Goal: Check status: Check status

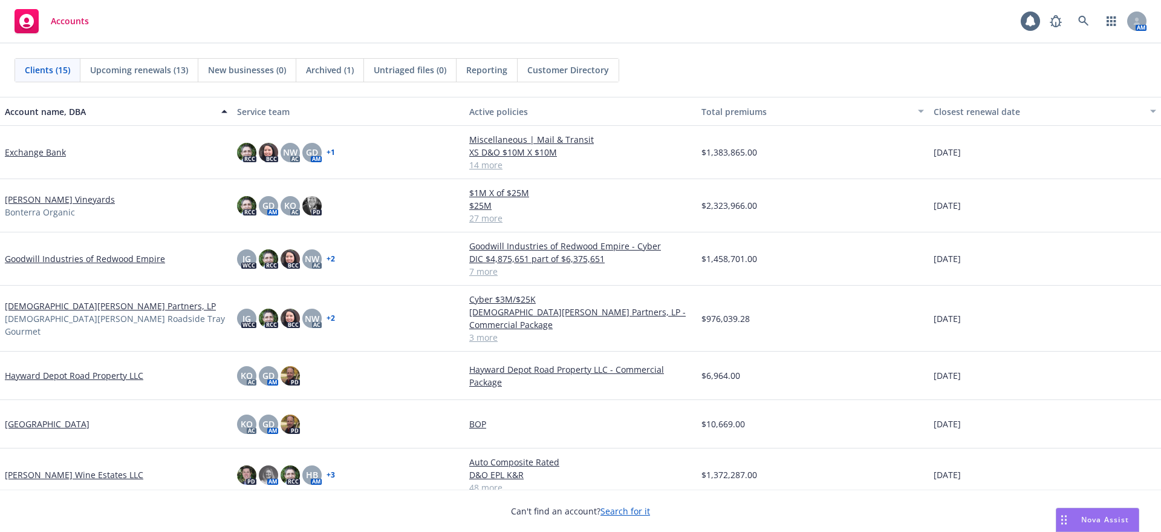
click at [54, 256] on link "Goodwill Industries of Redwood Empire" at bounding box center [85, 258] width 160 height 13
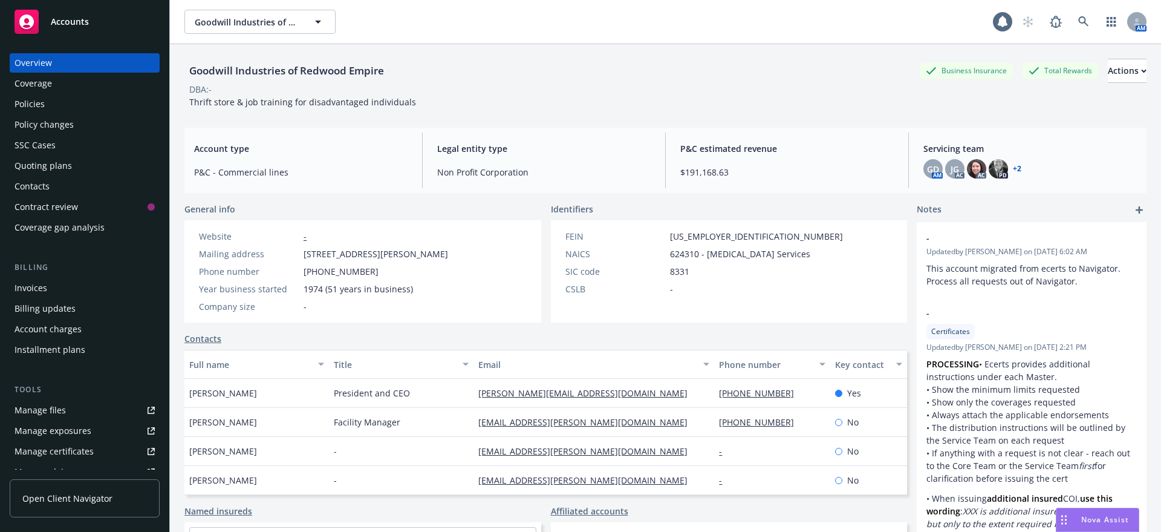
click at [56, 162] on div "Quoting plans" at bounding box center [43, 165] width 57 height 19
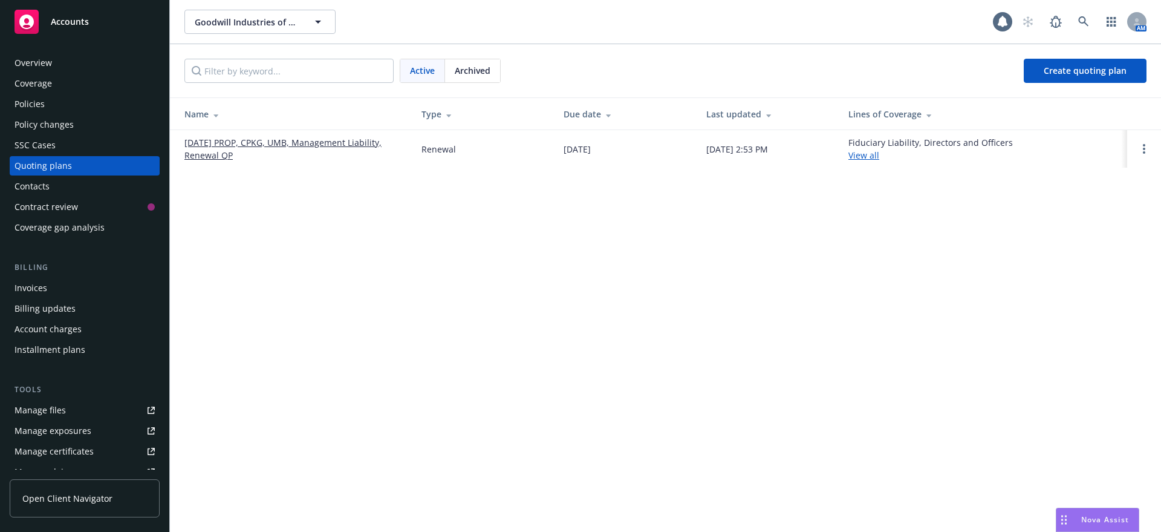
click at [360, 142] on link "[DATE] PROP, CPKG, UMB, Management Liability, Renewal QP" at bounding box center [293, 148] width 218 height 25
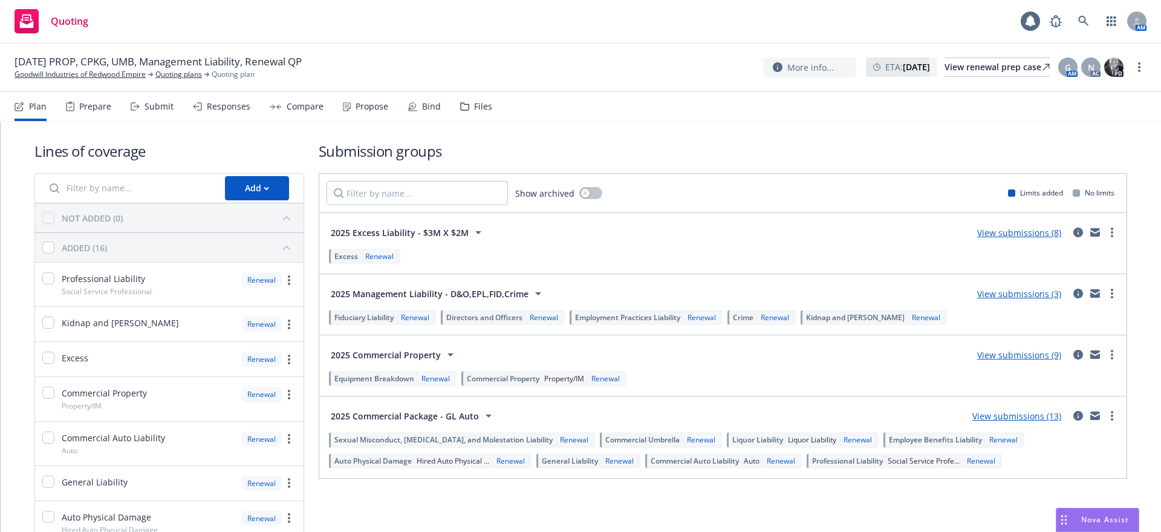
click at [224, 102] on div "Responses" at bounding box center [229, 107] width 44 height 10
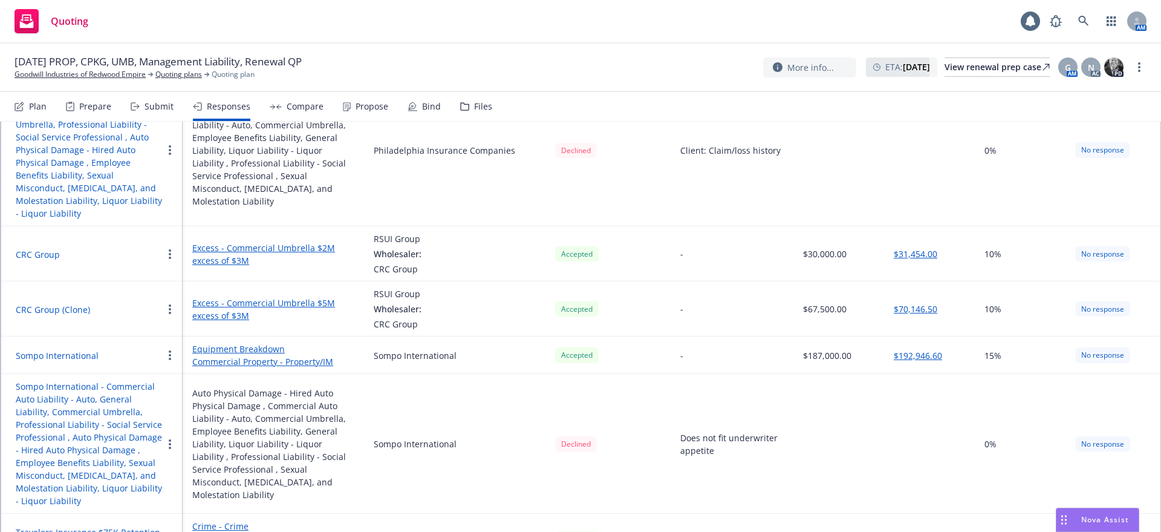
scroll to position [1285, 0]
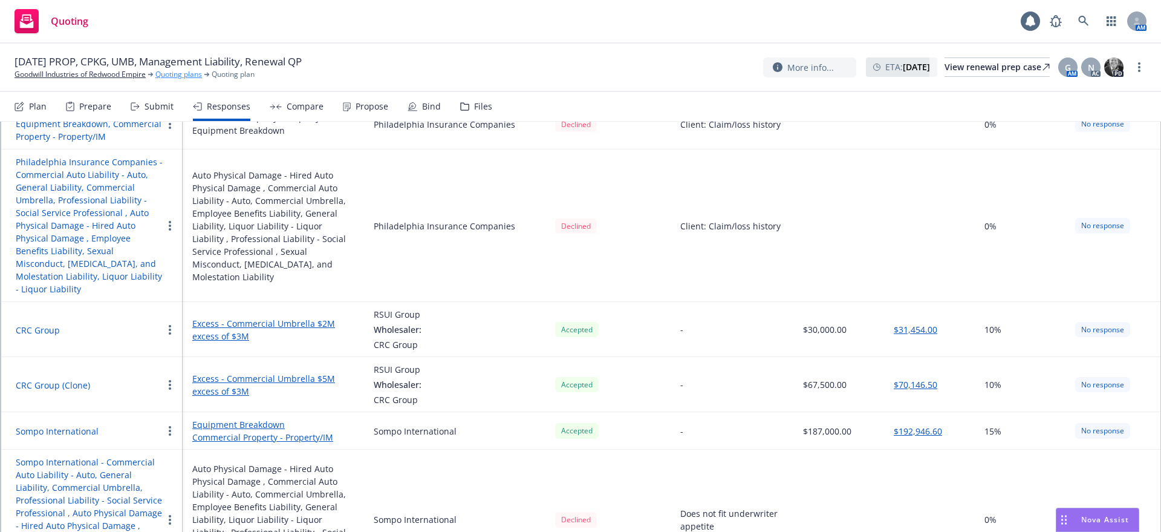
click at [178, 73] on link "Quoting plans" at bounding box center [178, 74] width 47 height 11
